Goal: Task Accomplishment & Management: Use online tool/utility

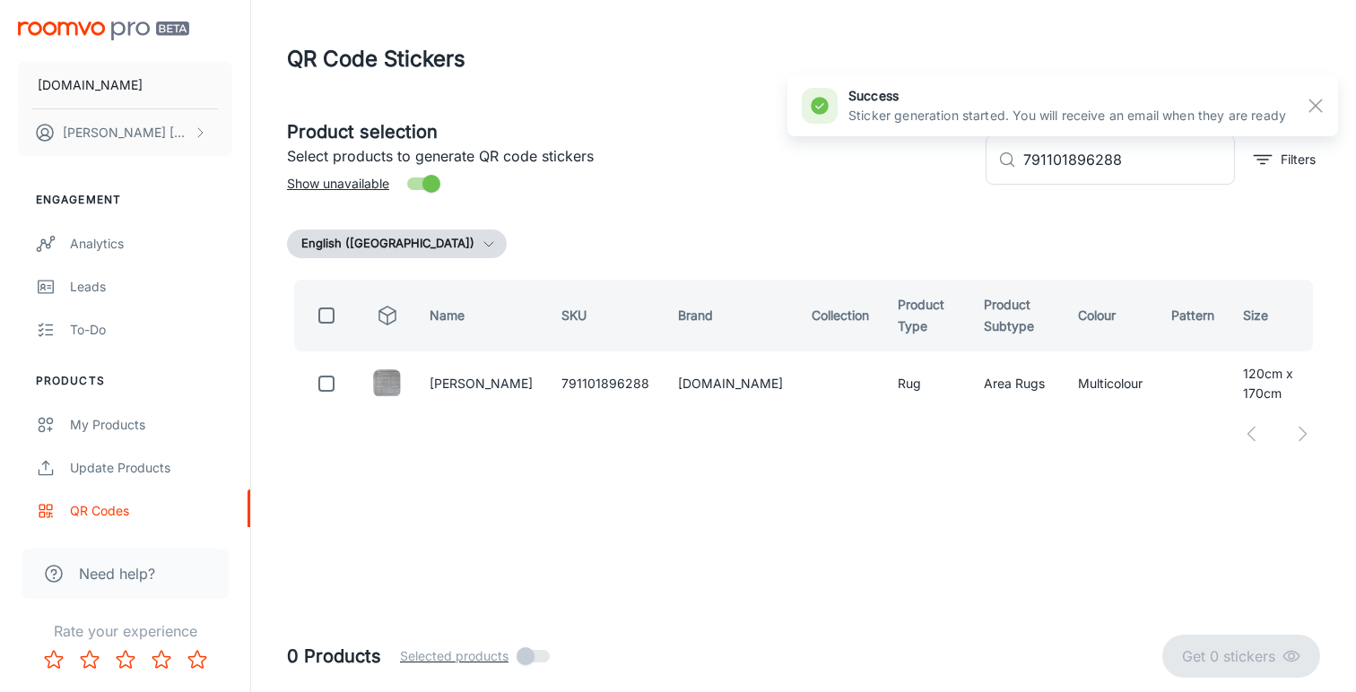
click at [143, 424] on div "My Products" at bounding box center [151, 425] width 162 height 20
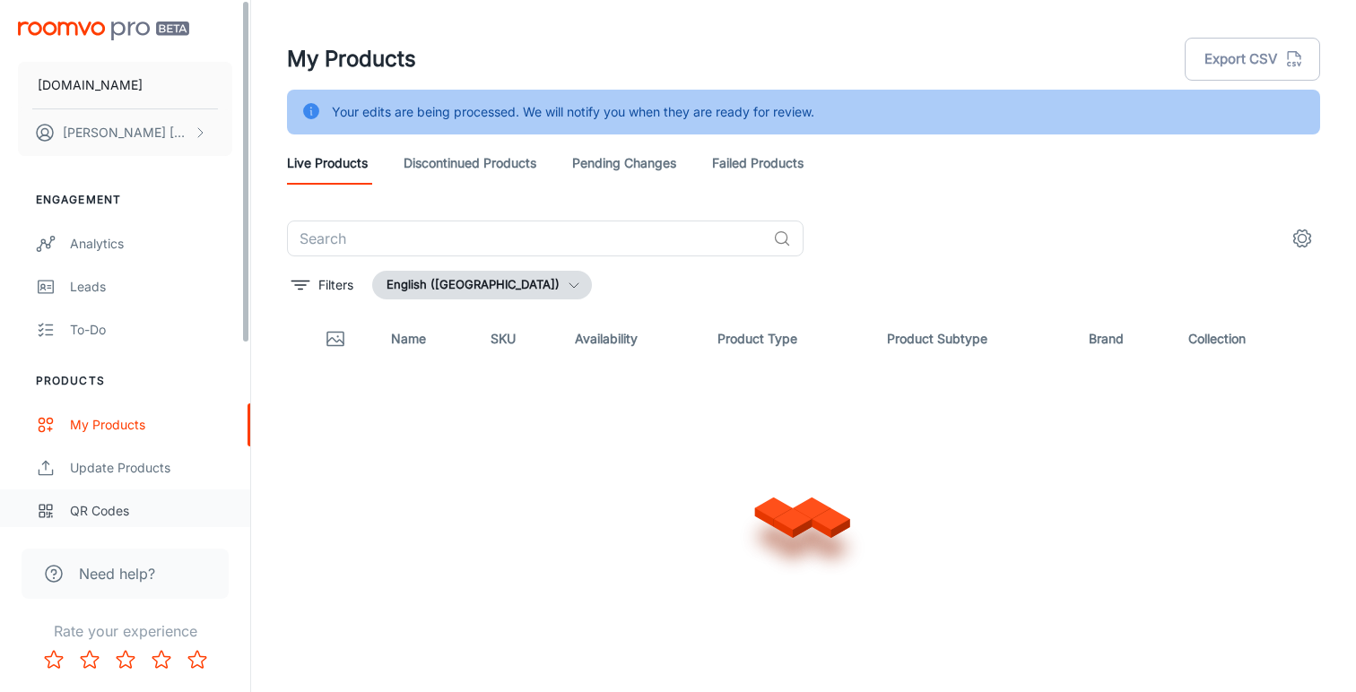
click at [113, 511] on div "QR Codes" at bounding box center [151, 511] width 162 height 20
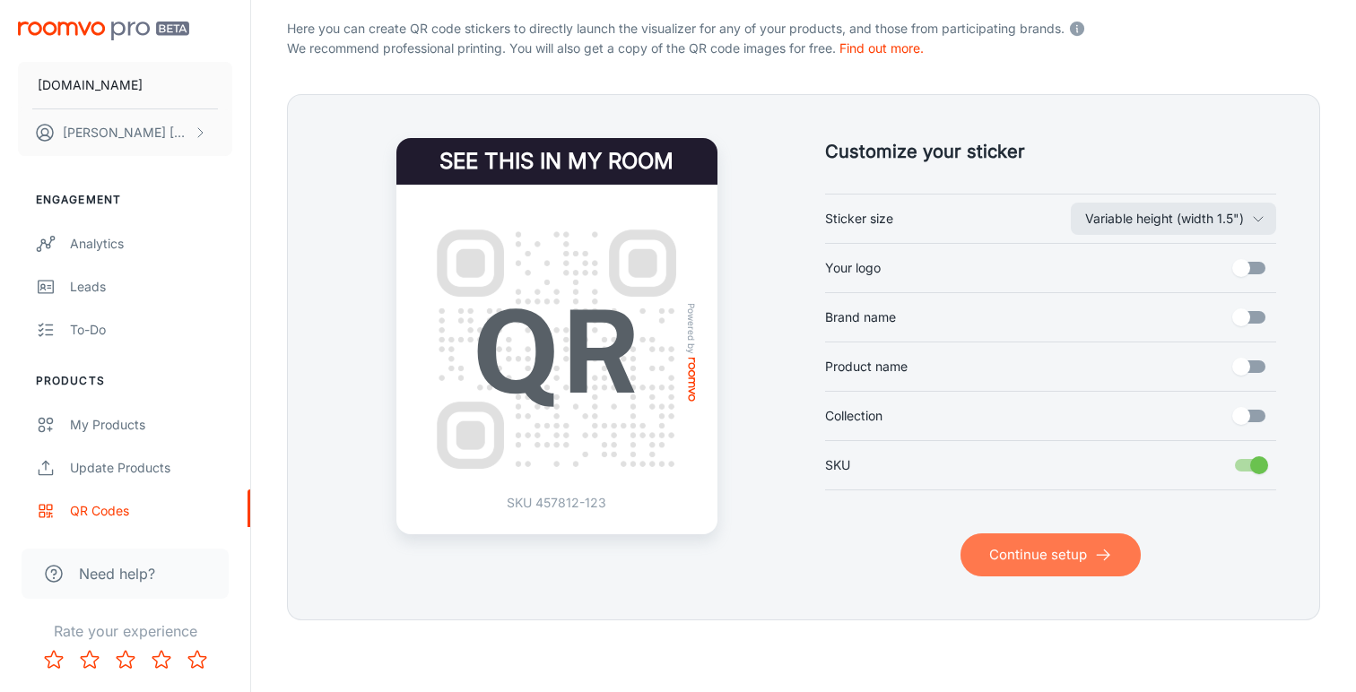
click at [1047, 547] on button "Continue setup" at bounding box center [1050, 555] width 180 height 43
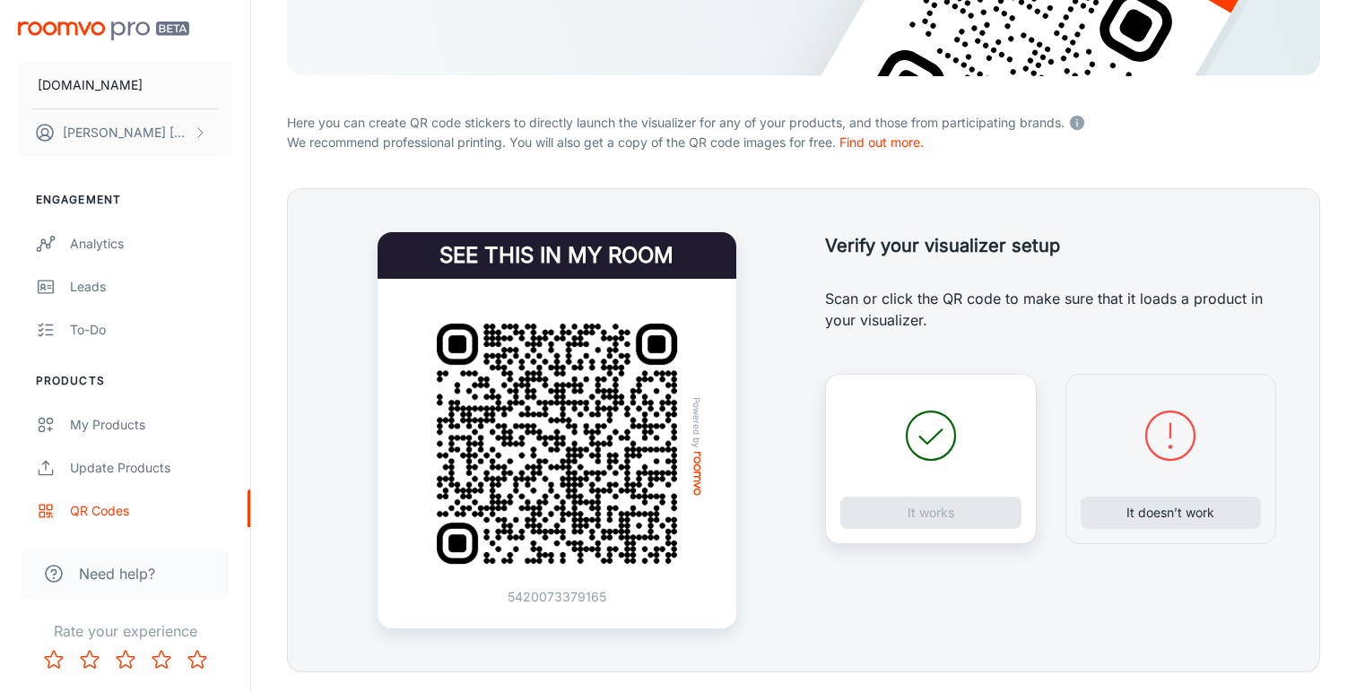
scroll to position [274, 0]
click at [1166, 518] on button "It doesn’t work" at bounding box center [1171, 513] width 181 height 32
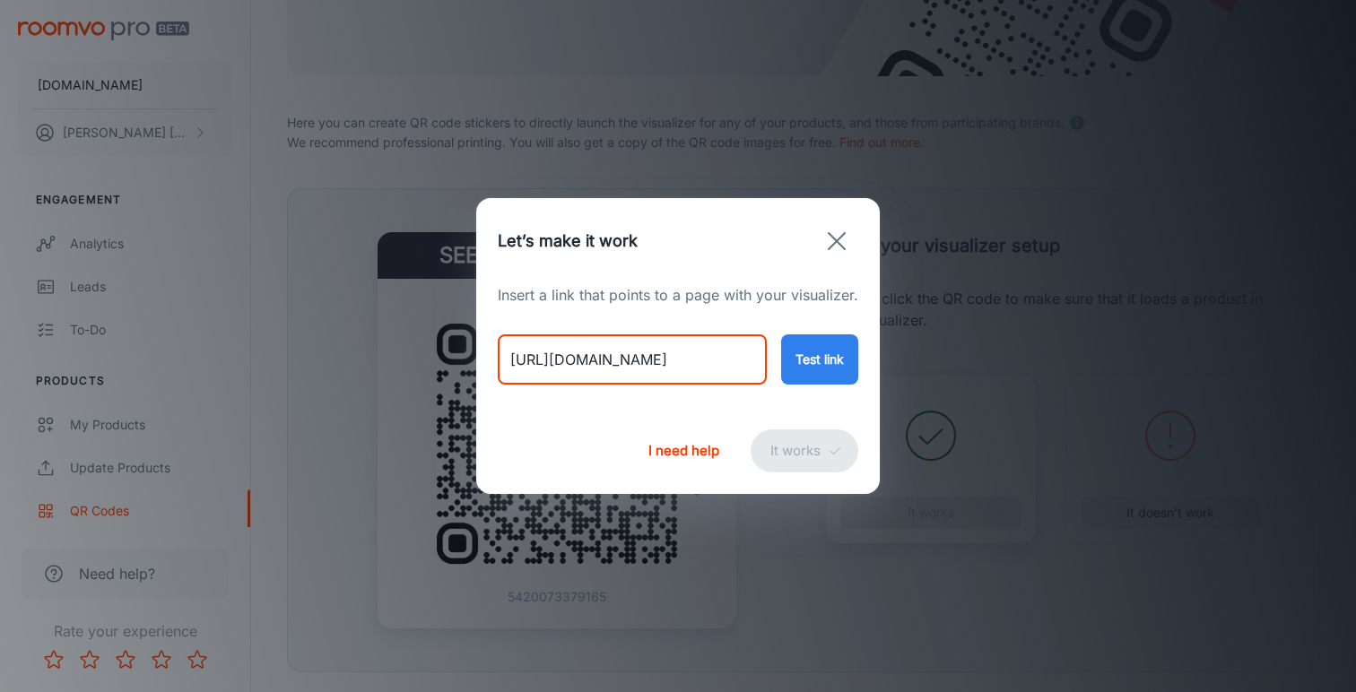
click at [667, 356] on input "[URL][DOMAIN_NAME]" at bounding box center [632, 359] width 269 height 50
paste input "[DEMOGRAPHIC_DATA]-kilim-runner-1514101"
type input "[URL][DOMAIN_NAME]"
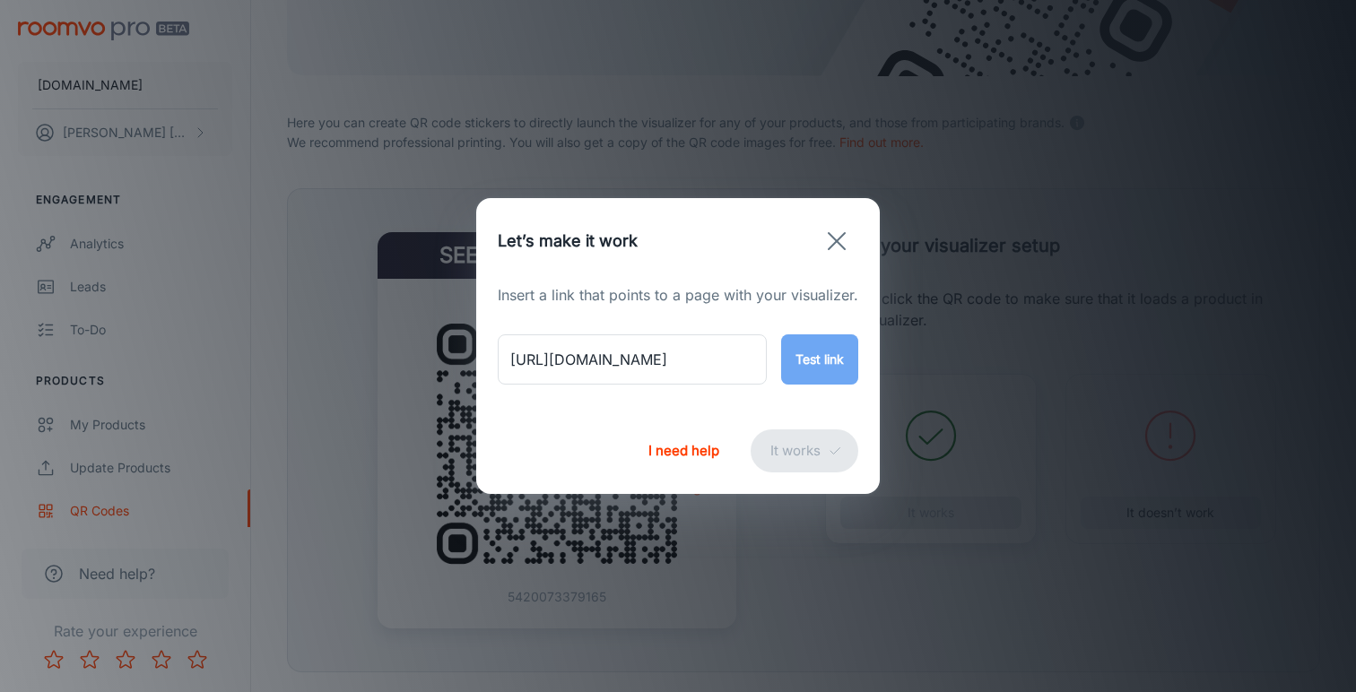
click at [820, 370] on button "Test link" at bounding box center [819, 359] width 77 height 50
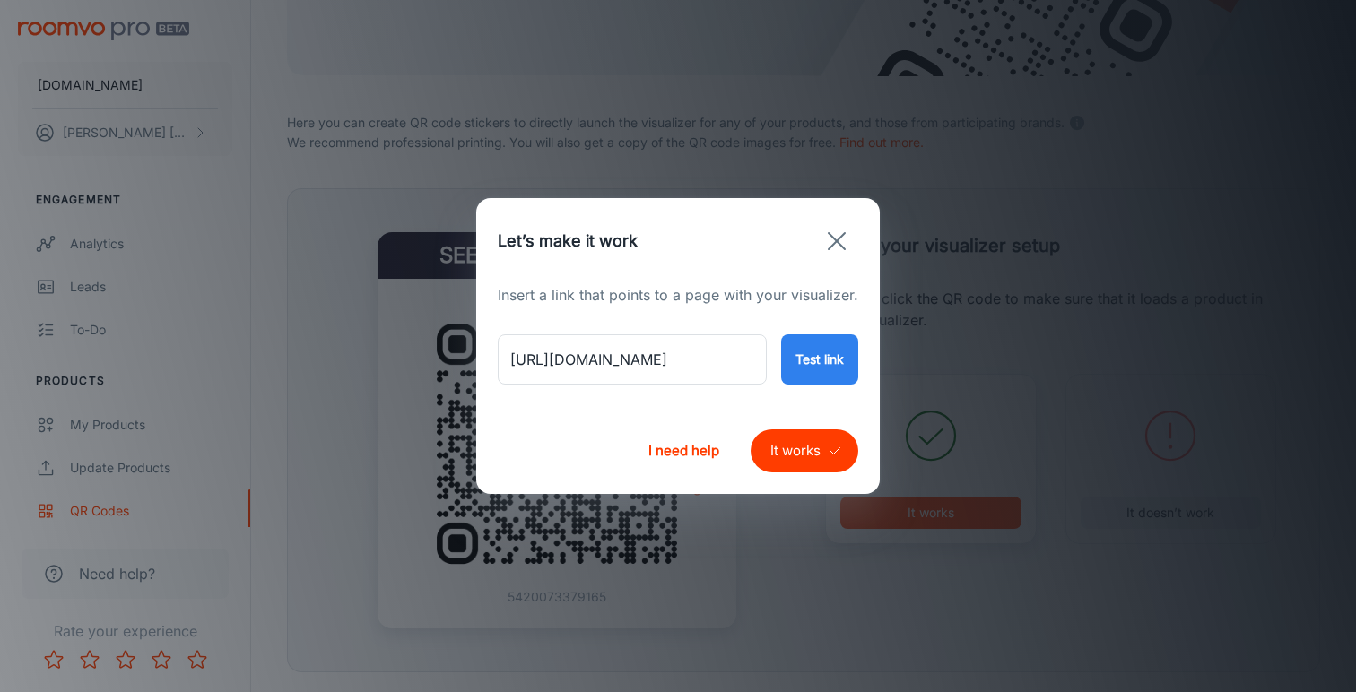
click at [810, 453] on button "It works" at bounding box center [805, 451] width 108 height 43
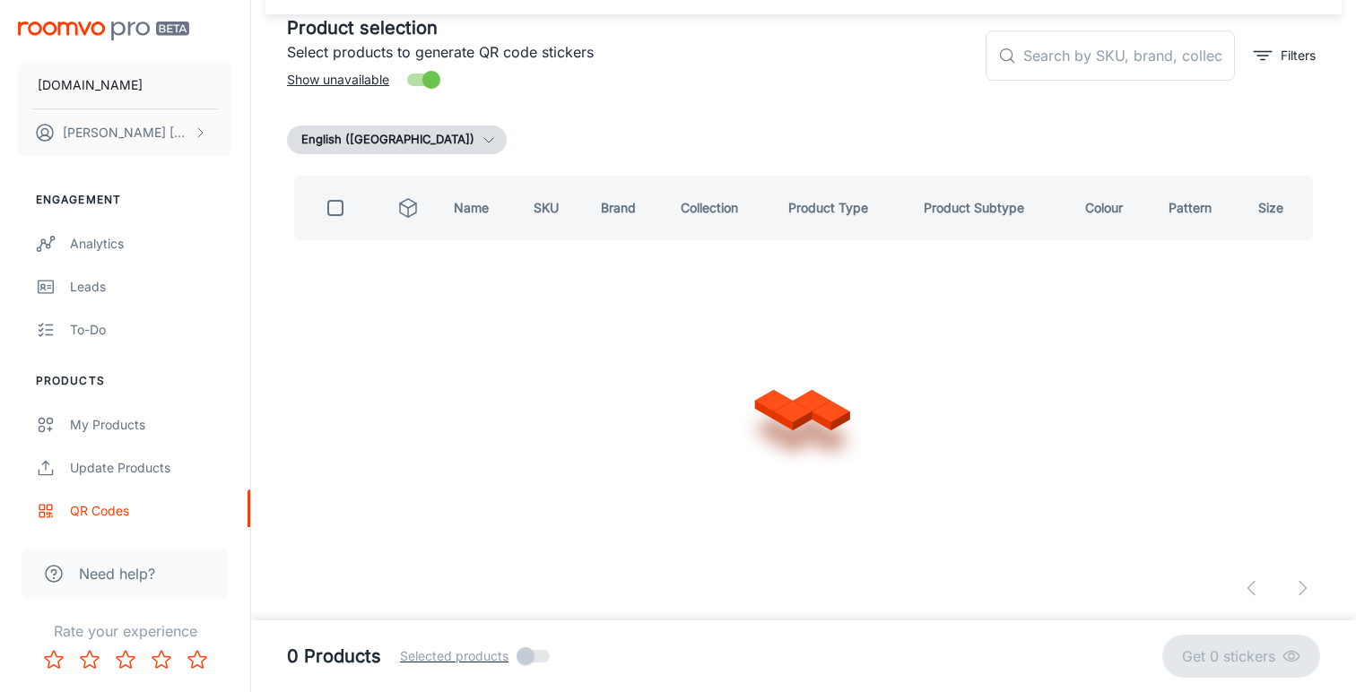
scroll to position [103, 0]
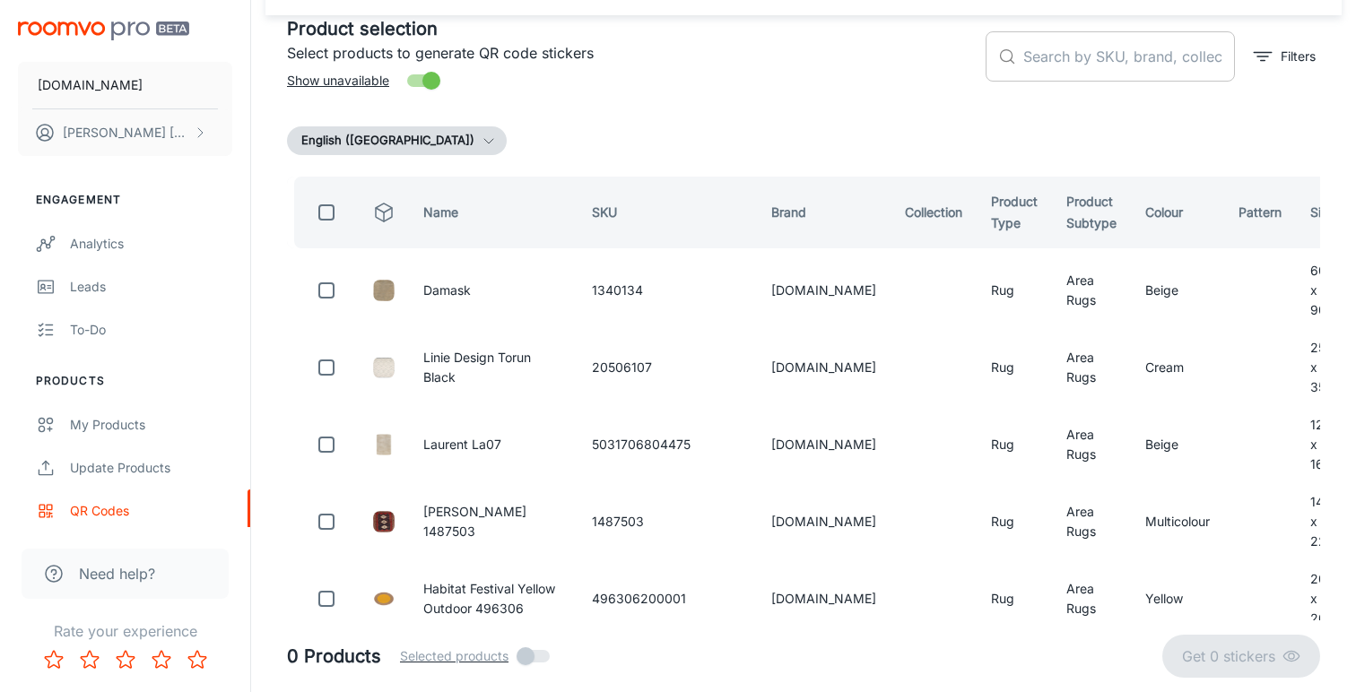
click at [1071, 56] on input "text" at bounding box center [1129, 56] width 212 height 50
paste input "1514101"
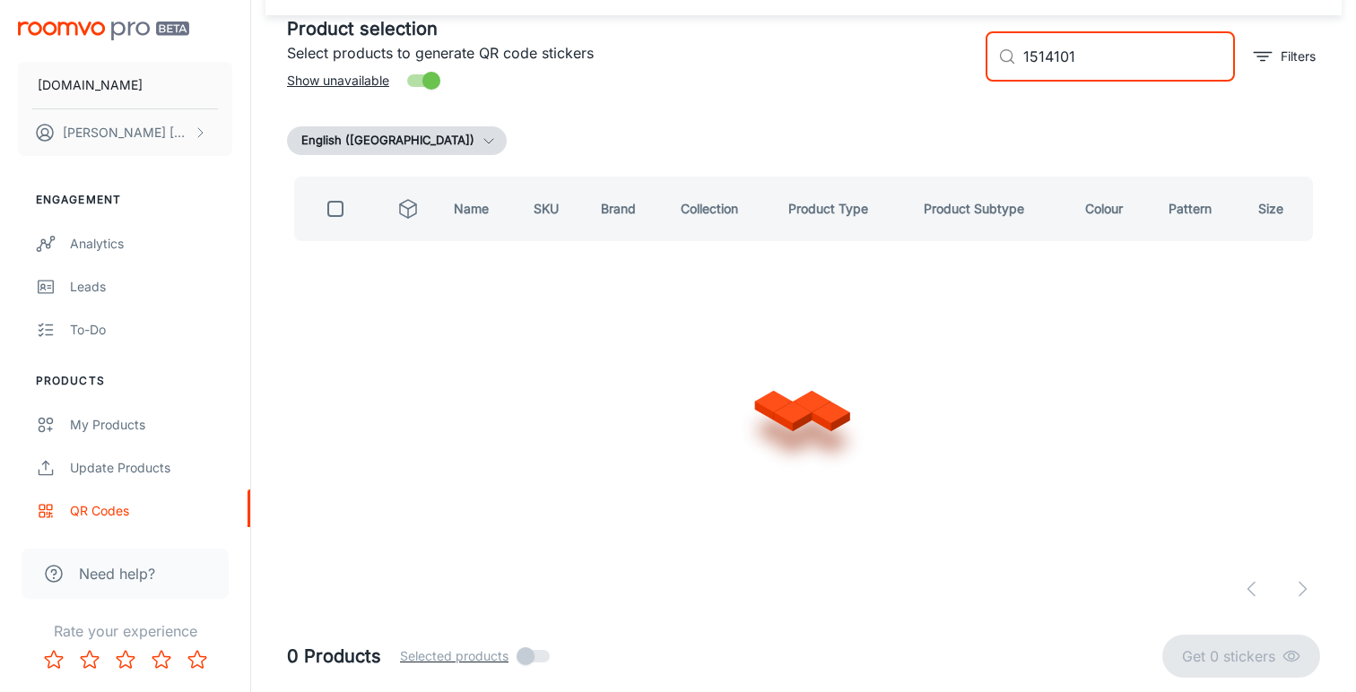
scroll to position [0, 0]
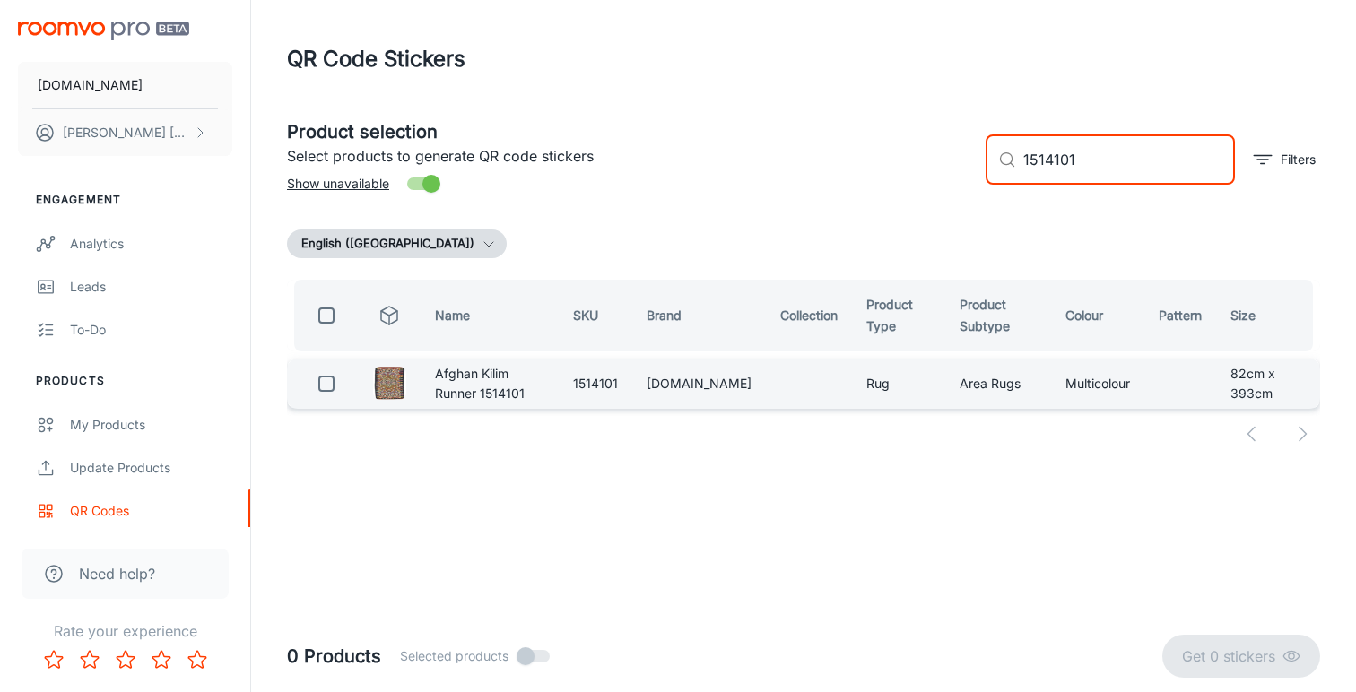
type input "1514101"
click at [326, 379] on input "checkbox" at bounding box center [326, 384] width 36 height 36
checkbox input "true"
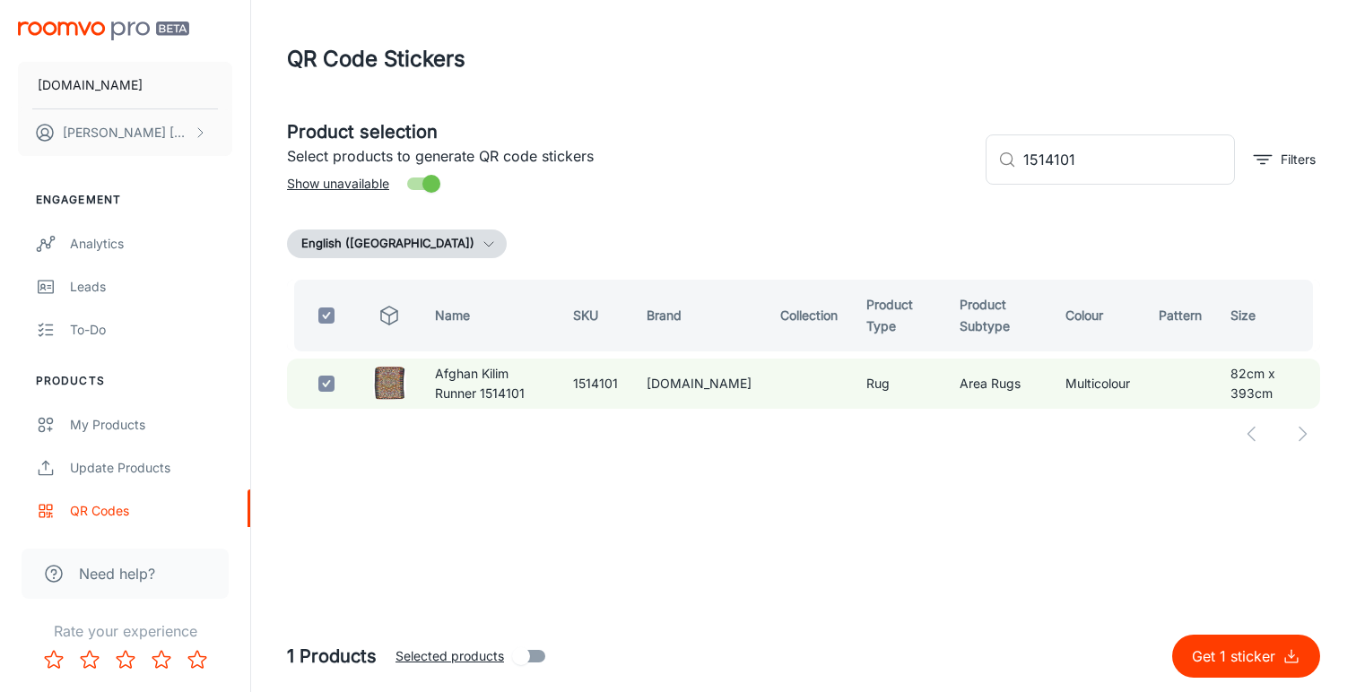
click at [1228, 658] on p "Get 1 sticker" at bounding box center [1237, 657] width 91 height 22
checkbox input "false"
